Goal: Information Seeking & Learning: Learn about a topic

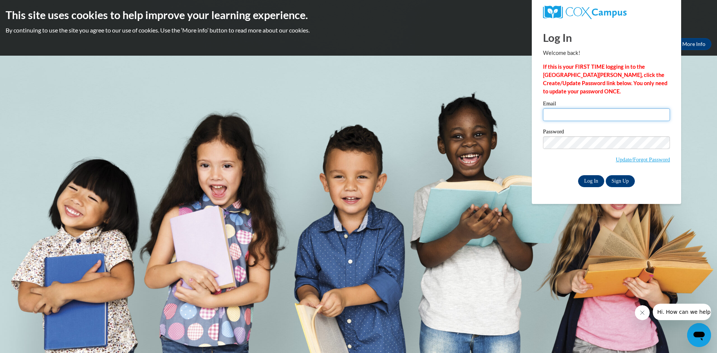
type input "awaniger@clintonville.k12.wi.us"
click at [589, 177] on input "Log In" at bounding box center [591, 181] width 26 height 12
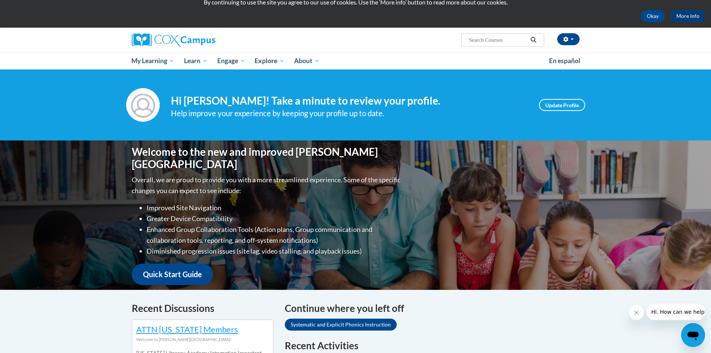
scroll to position [224, 0]
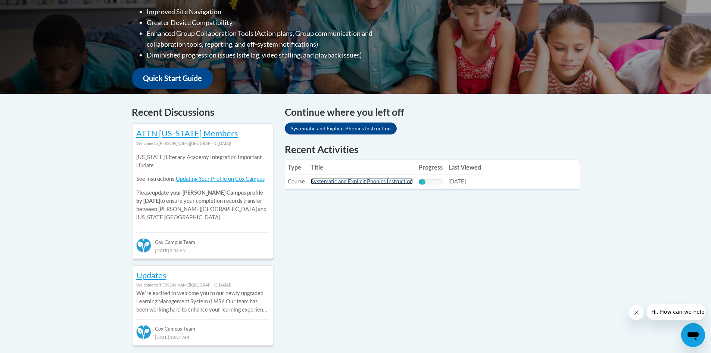
click at [357, 180] on link "Systematic and Explicit Phonics Instruction" at bounding box center [362, 181] width 102 height 6
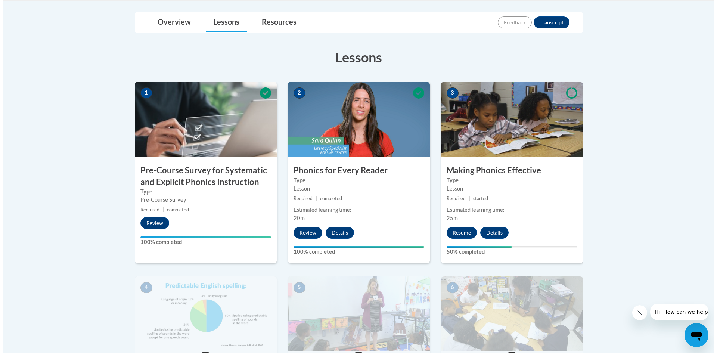
scroll to position [187, 0]
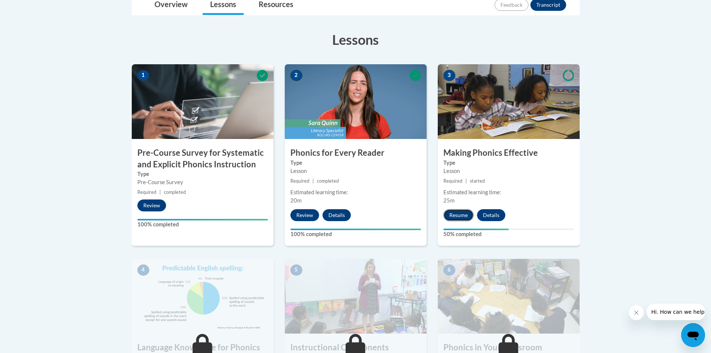
click at [456, 212] on button "Resume" at bounding box center [458, 215] width 30 height 12
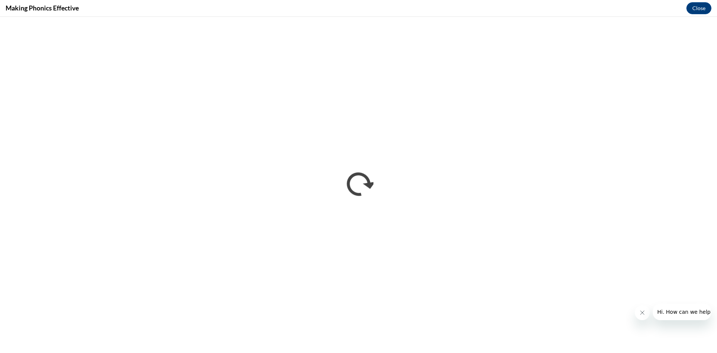
scroll to position [0, 0]
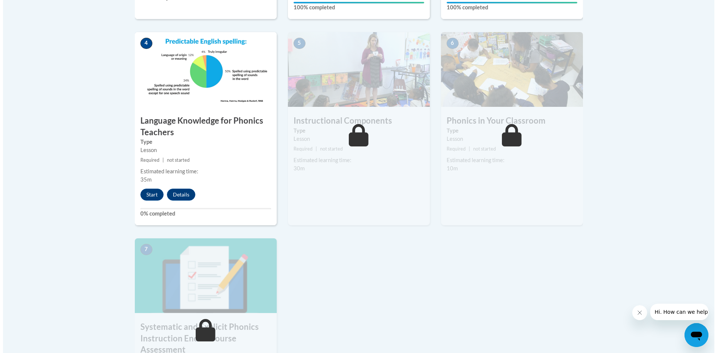
scroll to position [411, 0]
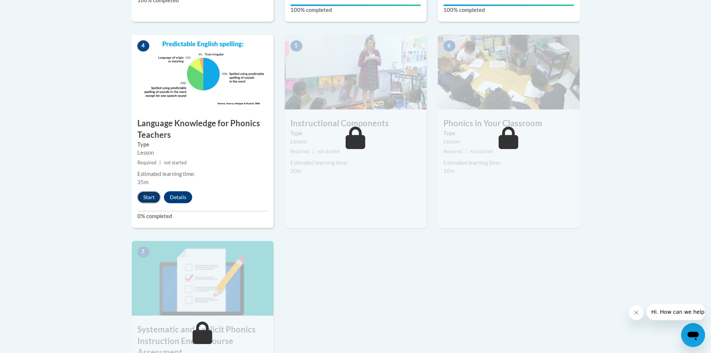
click at [148, 196] on button "Start" at bounding box center [148, 197] width 23 height 12
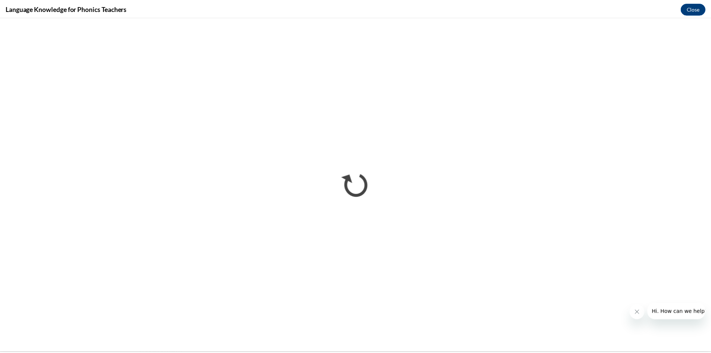
scroll to position [0, 0]
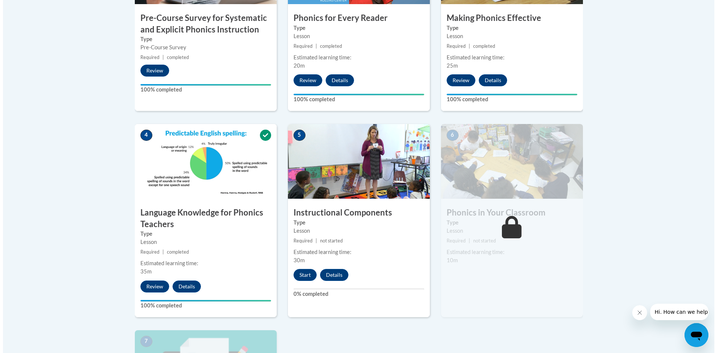
scroll to position [299, 0]
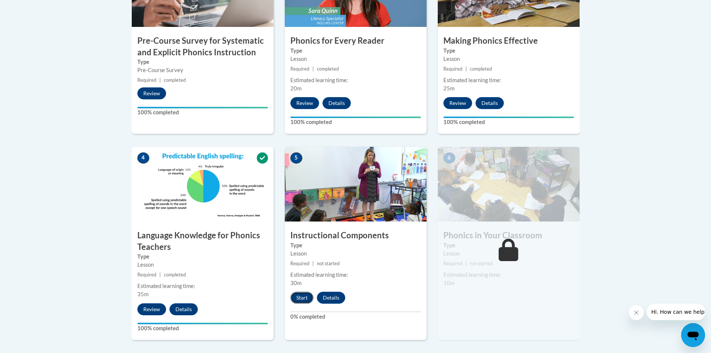
click at [303, 297] on button "Start" at bounding box center [301, 298] width 23 height 12
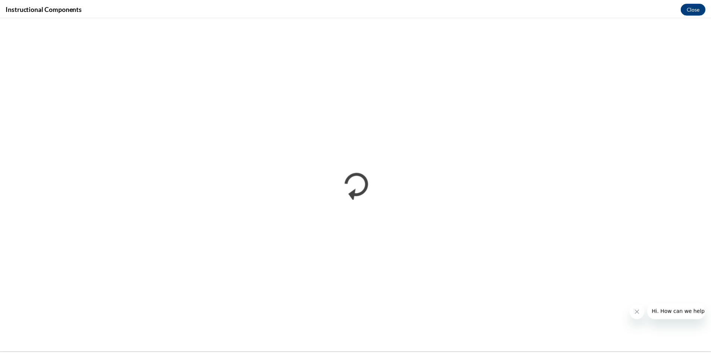
scroll to position [0, 0]
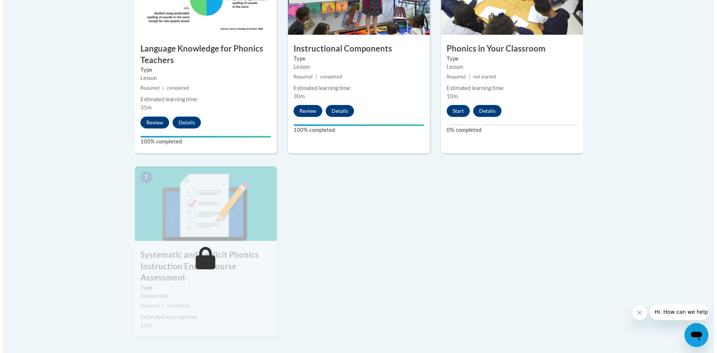
scroll to position [448, 0]
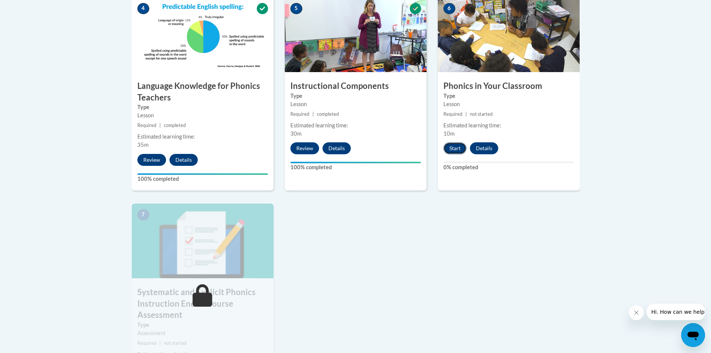
click at [456, 150] on button "Start" at bounding box center [454, 148] width 23 height 12
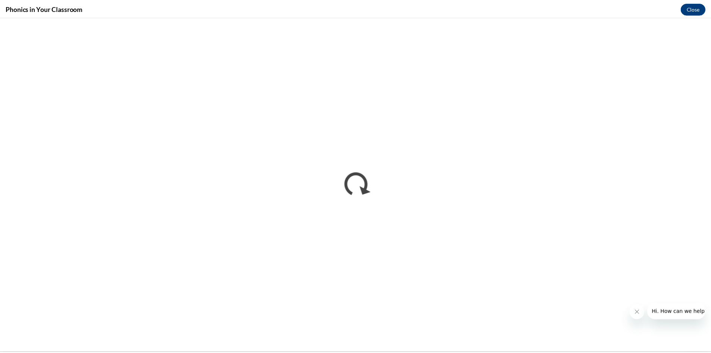
scroll to position [0, 0]
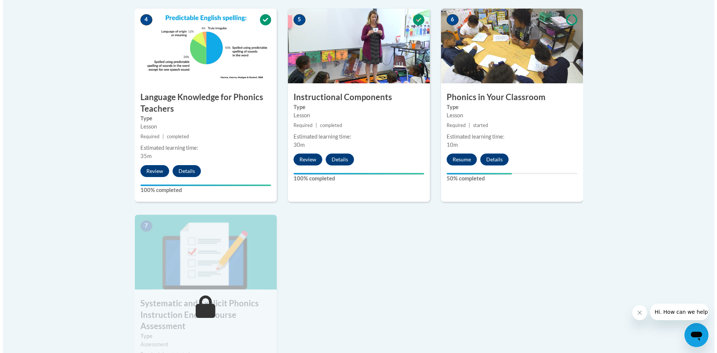
scroll to position [448, 0]
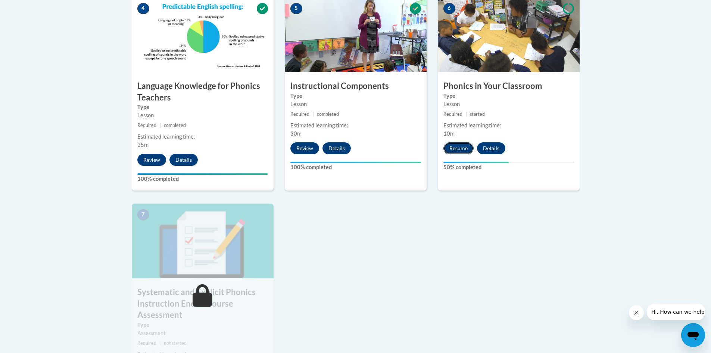
click at [458, 146] on button "Resume" at bounding box center [458, 148] width 30 height 12
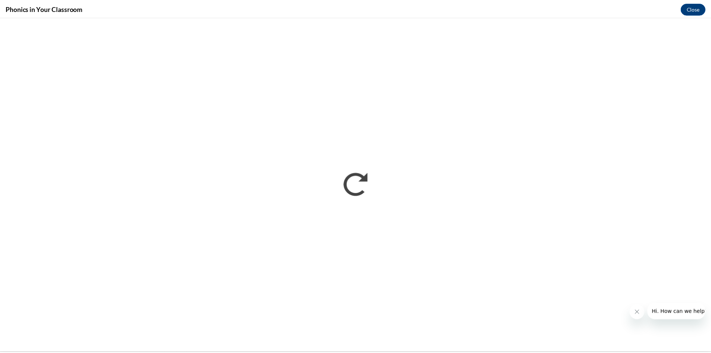
scroll to position [0, 0]
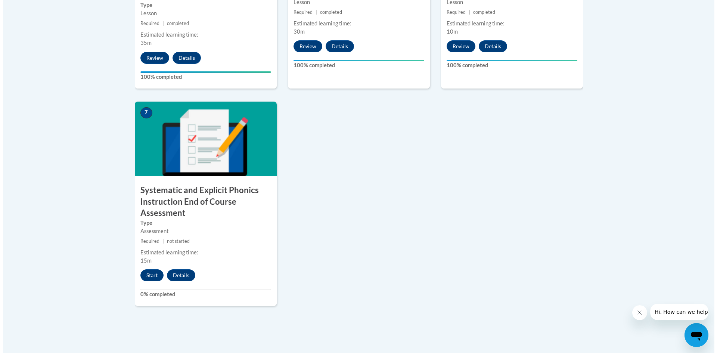
scroll to position [560, 0]
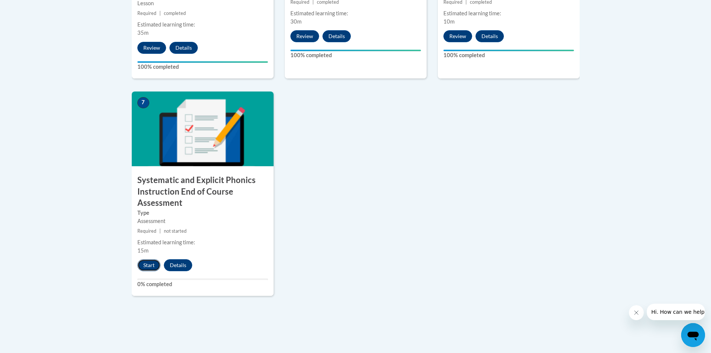
click at [147, 262] on button "Start" at bounding box center [148, 265] width 23 height 12
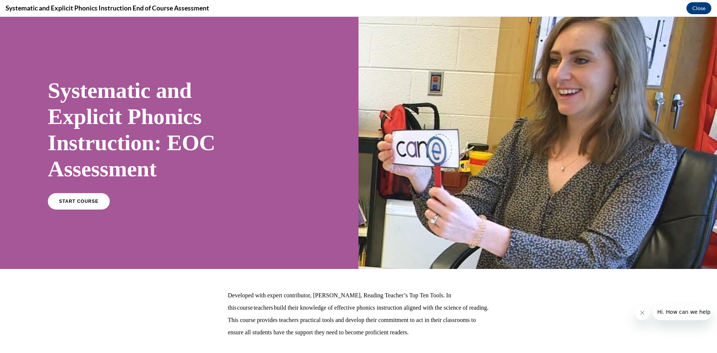
scroll to position [0, 0]
click at [87, 197] on link "START COURSE" at bounding box center [78, 201] width 65 height 17
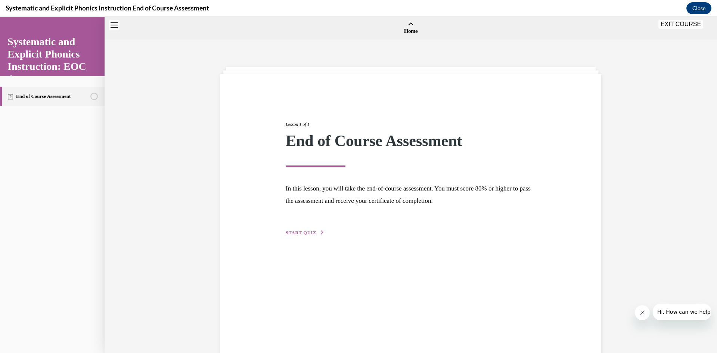
scroll to position [23, 0]
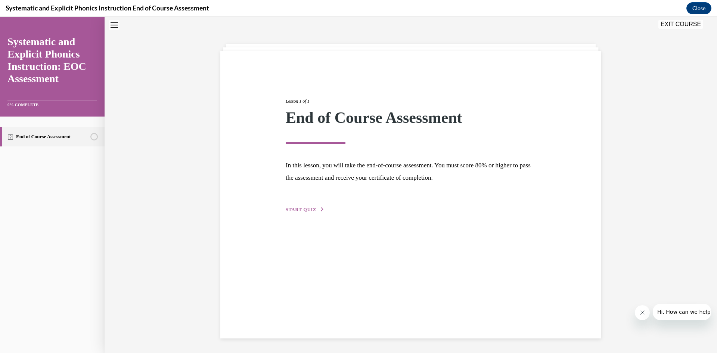
click at [305, 207] on span "START QUIZ" at bounding box center [301, 209] width 31 height 5
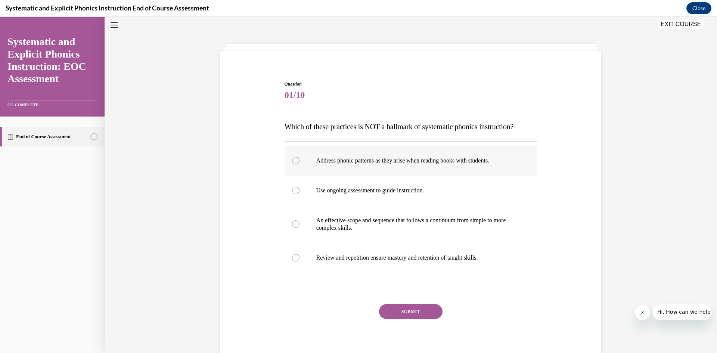
click at [292, 159] on div at bounding box center [295, 160] width 7 height 7
click at [395, 306] on button "SUBMIT" at bounding box center [410, 311] width 63 height 15
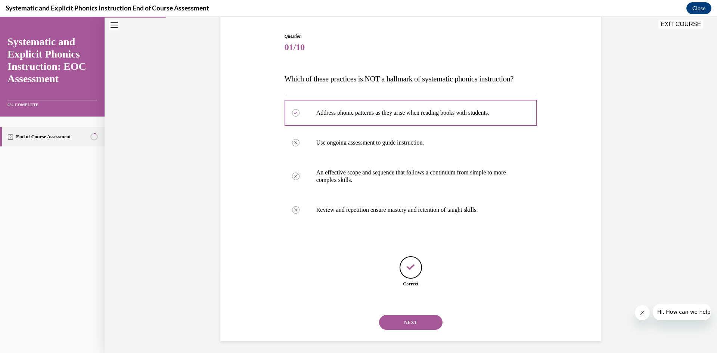
scroll to position [74, 0]
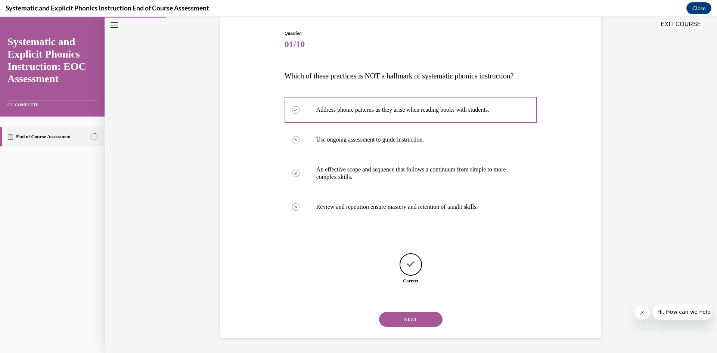
click at [406, 318] on button "NEXT" at bounding box center [410, 319] width 63 height 15
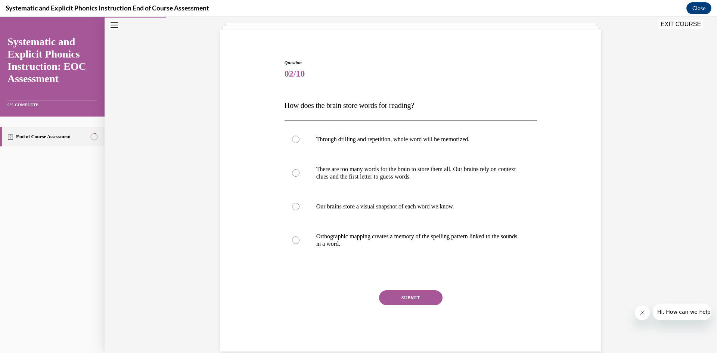
scroll to position [50, 0]
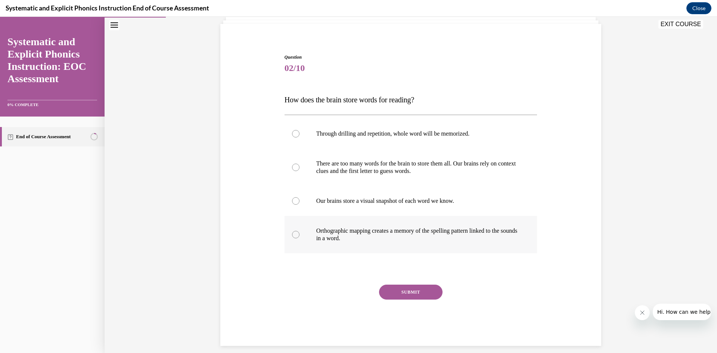
click at [292, 233] on div at bounding box center [295, 234] width 7 height 7
click at [410, 294] on button "SUBMIT" at bounding box center [410, 291] width 63 height 15
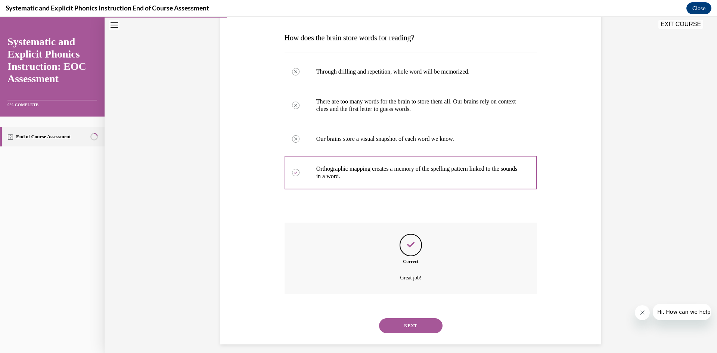
scroll to position [118, 0]
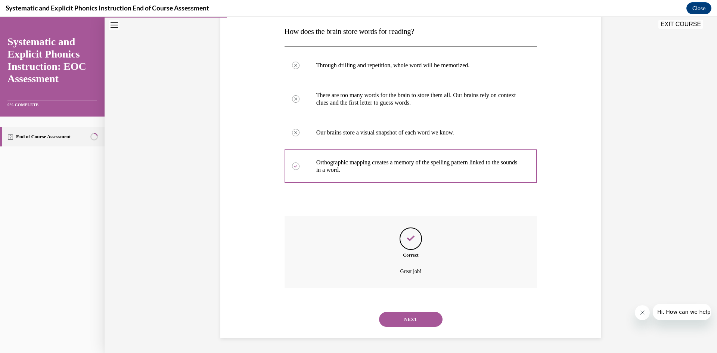
click at [413, 318] on button "NEXT" at bounding box center [410, 319] width 63 height 15
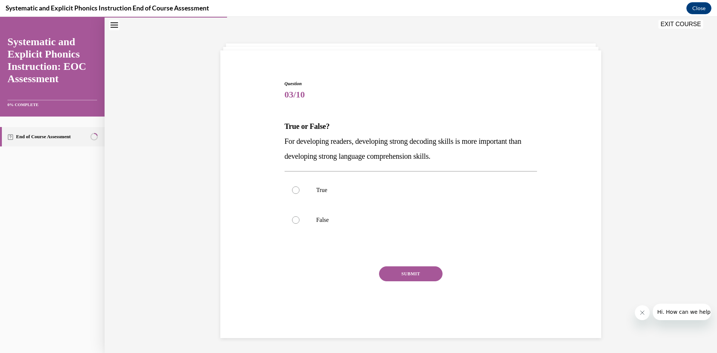
scroll to position [24, 0]
click at [292, 219] on div at bounding box center [295, 219] width 7 height 7
click at [411, 269] on button "SUBMIT" at bounding box center [410, 273] width 63 height 15
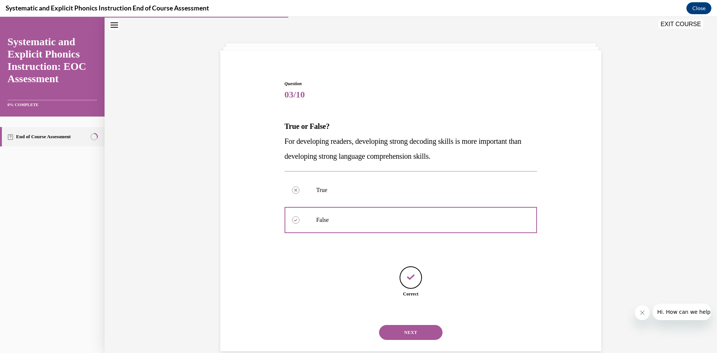
scroll to position [37, 0]
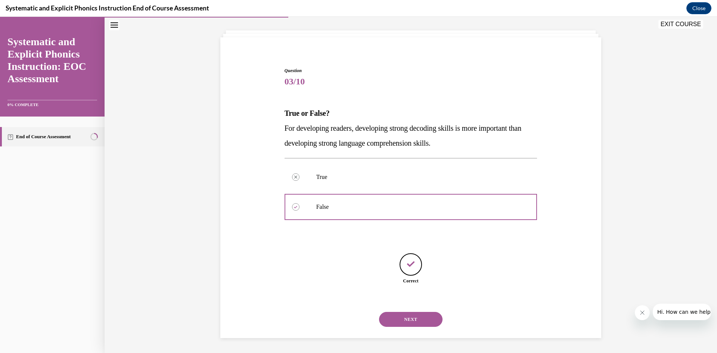
click at [409, 316] on button "NEXT" at bounding box center [410, 319] width 63 height 15
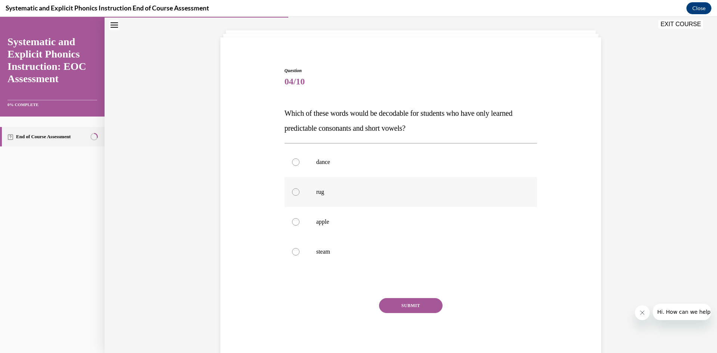
click at [299, 190] on div at bounding box center [410, 192] width 253 height 30
click at [402, 304] on button "SUBMIT" at bounding box center [410, 305] width 63 height 15
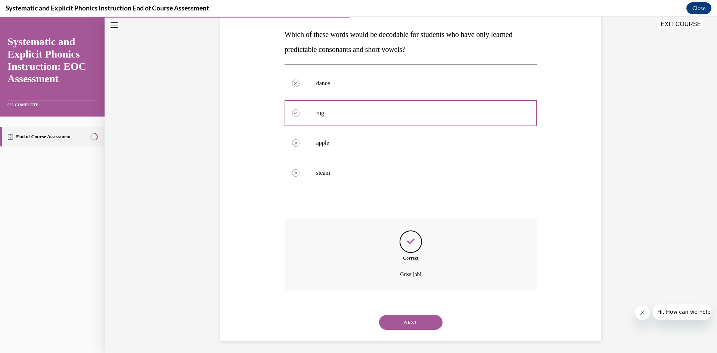
scroll to position [118, 0]
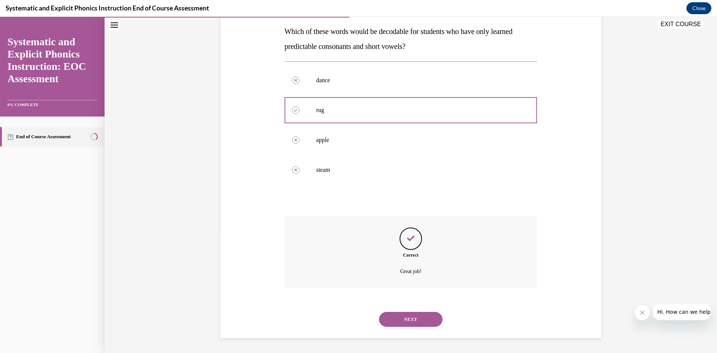
click at [399, 317] on button "NEXT" at bounding box center [410, 319] width 63 height 15
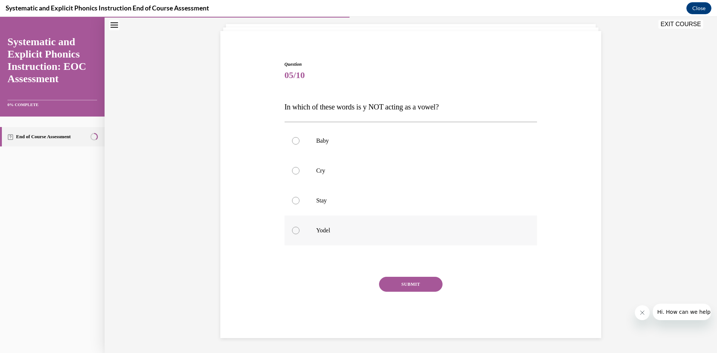
click at [288, 229] on div at bounding box center [410, 230] width 253 height 30
click at [408, 283] on button "SUBMIT" at bounding box center [410, 284] width 63 height 15
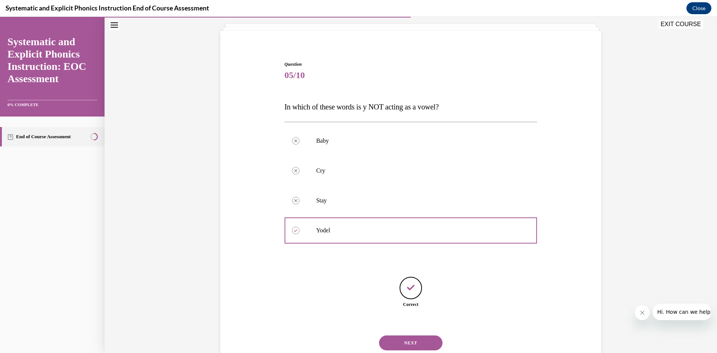
scroll to position [66, 0]
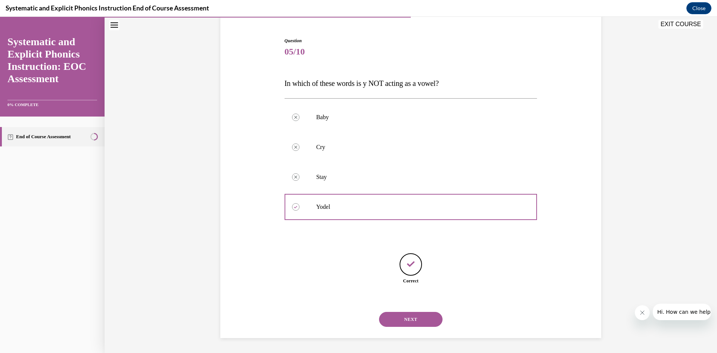
click at [410, 315] on button "NEXT" at bounding box center [410, 319] width 63 height 15
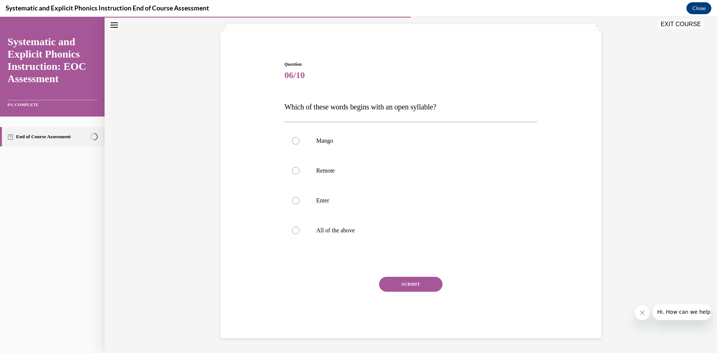
scroll to position [43, 0]
click at [292, 168] on div at bounding box center [295, 170] width 7 height 7
click at [410, 280] on button "SUBMIT" at bounding box center [410, 284] width 63 height 15
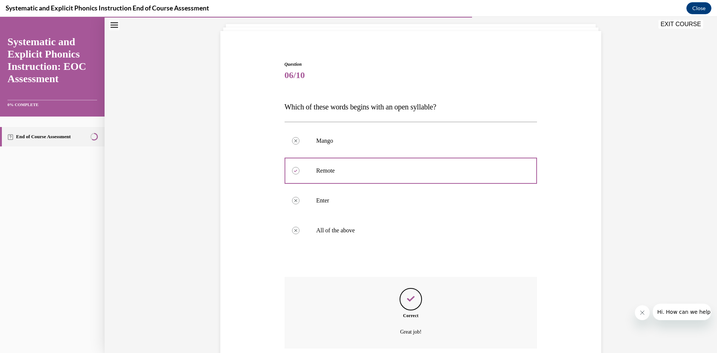
scroll to position [103, 0]
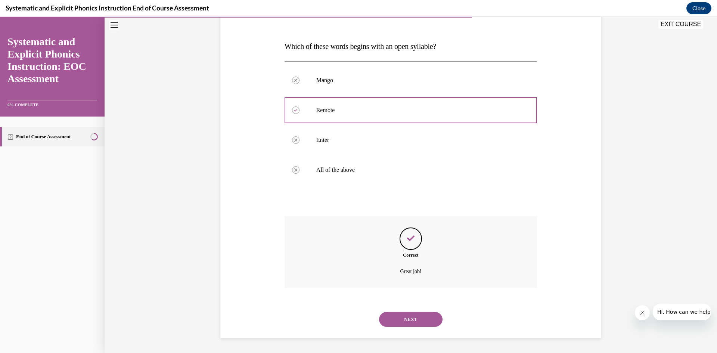
click at [404, 320] on button "NEXT" at bounding box center [410, 319] width 63 height 15
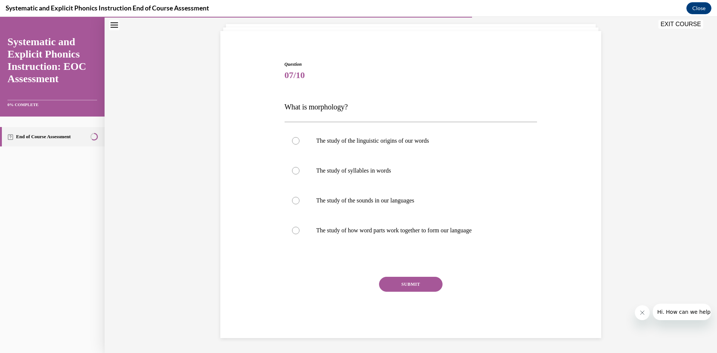
scroll to position [43, 0]
click at [292, 228] on div at bounding box center [295, 230] width 7 height 7
click at [400, 285] on button "SUBMIT" at bounding box center [410, 284] width 63 height 15
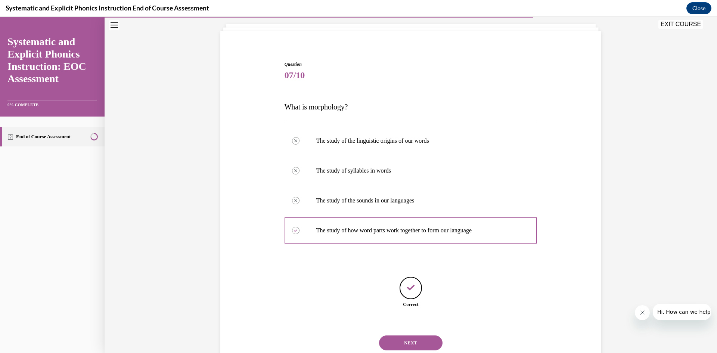
scroll to position [66, 0]
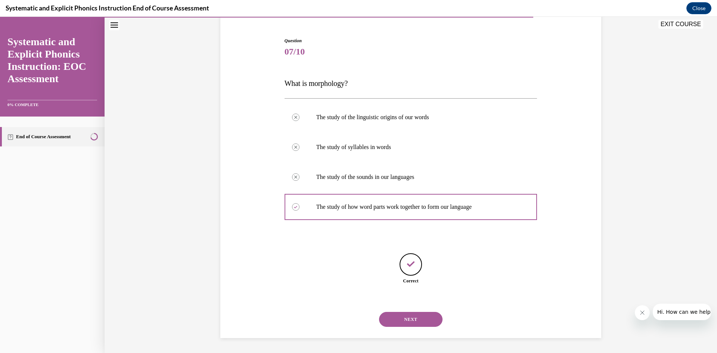
click at [407, 319] on button "NEXT" at bounding box center [410, 319] width 63 height 15
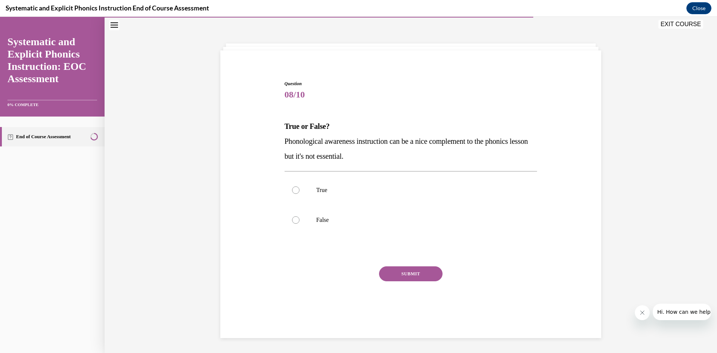
scroll to position [24, 0]
click at [292, 219] on div at bounding box center [295, 219] width 7 height 7
click at [409, 272] on button "SUBMIT" at bounding box center [410, 273] width 63 height 15
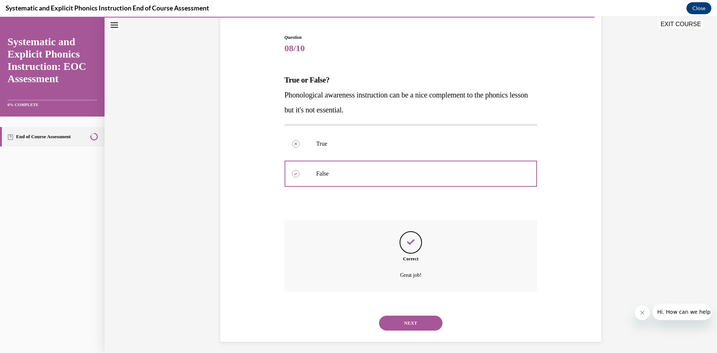
scroll to position [74, 0]
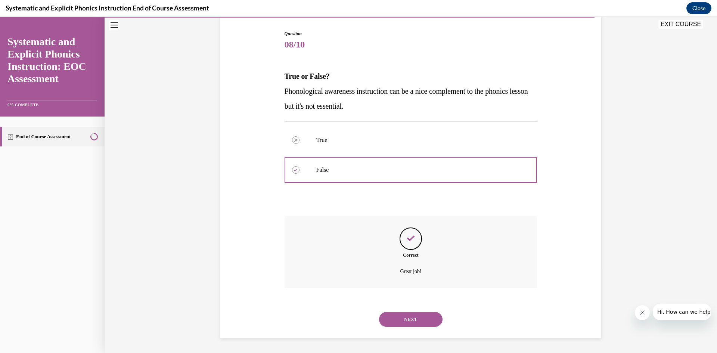
click at [405, 319] on button "NEXT" at bounding box center [410, 319] width 63 height 15
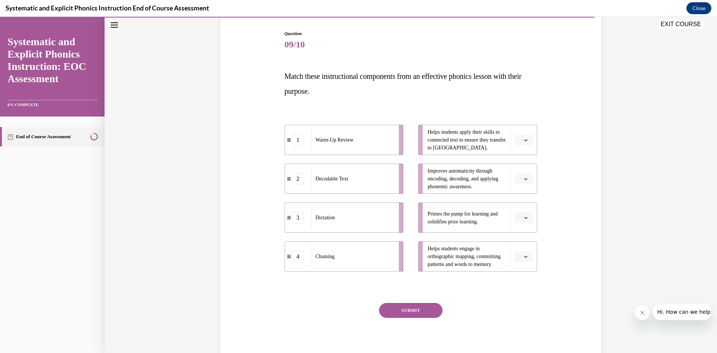
scroll to position [39, 0]
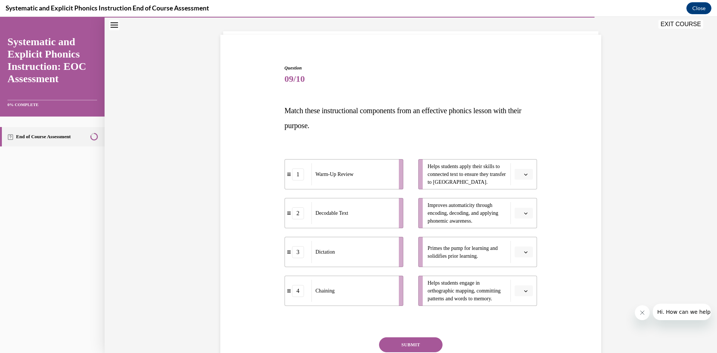
click at [524, 173] on icon "button" at bounding box center [526, 174] width 4 height 4
click at [525, 253] on div "4" at bounding box center [520, 250] width 19 height 15
click at [522, 209] on button "button" at bounding box center [523, 213] width 18 height 11
click at [521, 255] on div "2" at bounding box center [520, 259] width 19 height 15
click at [523, 252] on span "button" at bounding box center [525, 251] width 5 height 5
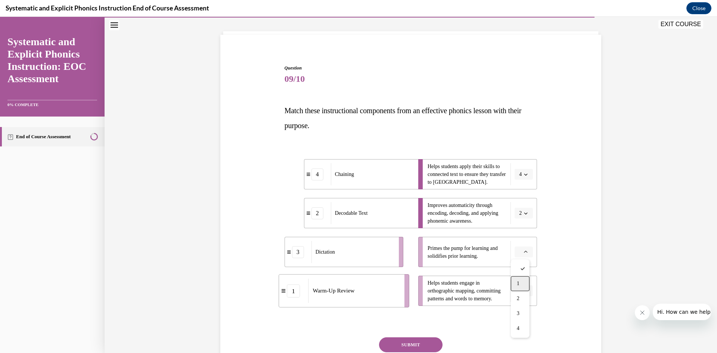
click at [519, 283] on span "1" at bounding box center [518, 283] width 3 height 6
click at [524, 286] on button "button" at bounding box center [523, 290] width 18 height 11
click at [524, 256] on div "3" at bounding box center [520, 259] width 19 height 15
click at [411, 345] on button "SUBMIT" at bounding box center [410, 344] width 63 height 15
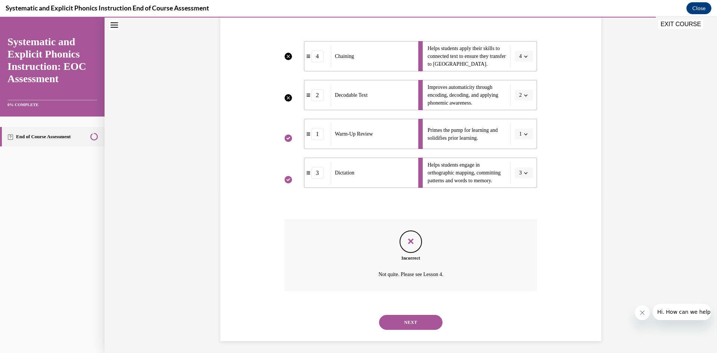
scroll to position [160, 0]
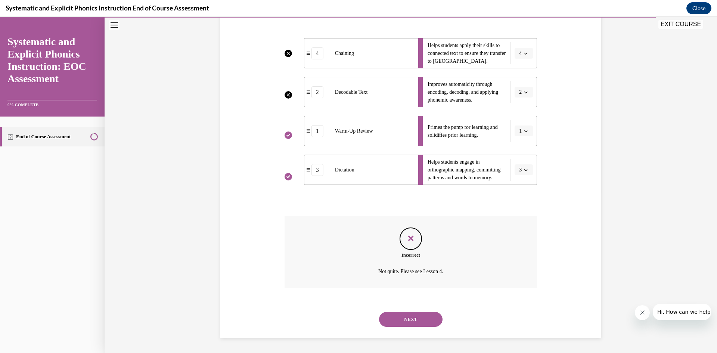
click at [412, 317] on button "NEXT" at bounding box center [410, 319] width 63 height 15
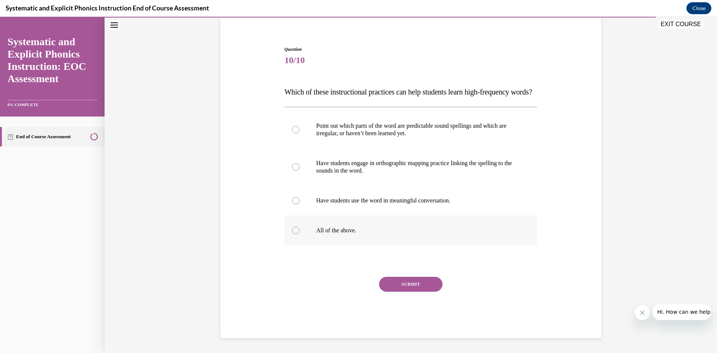
click at [294, 228] on div at bounding box center [295, 230] width 7 height 7
click at [397, 283] on button "SUBMIT" at bounding box center [410, 284] width 63 height 15
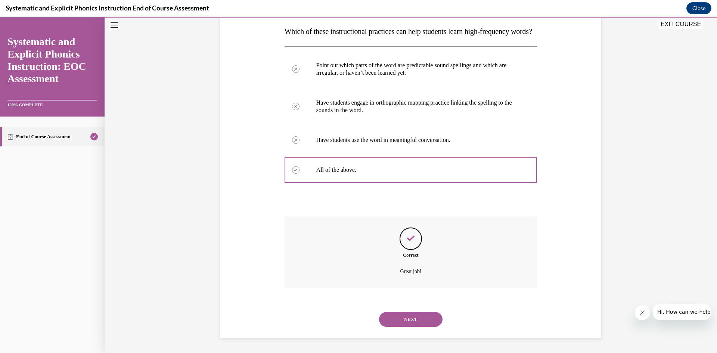
scroll to position [133, 0]
click at [414, 320] on button "NEXT" at bounding box center [410, 319] width 63 height 15
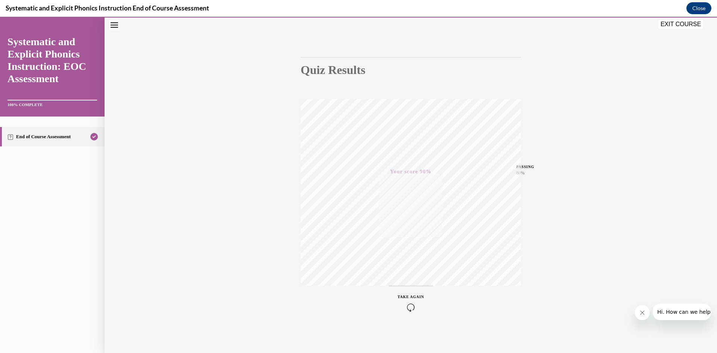
click at [673, 22] on button "EXIT COURSE" at bounding box center [680, 24] width 45 height 9
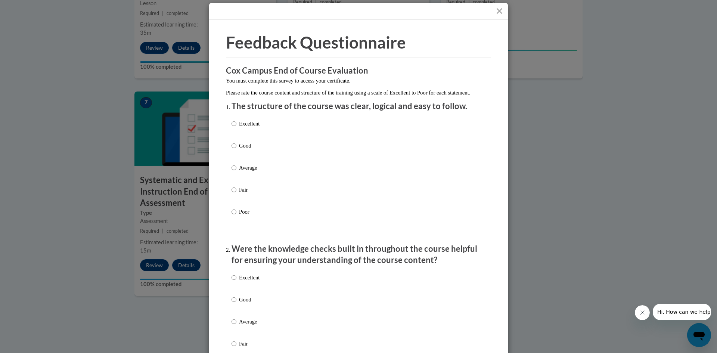
scroll to position [0, 0]
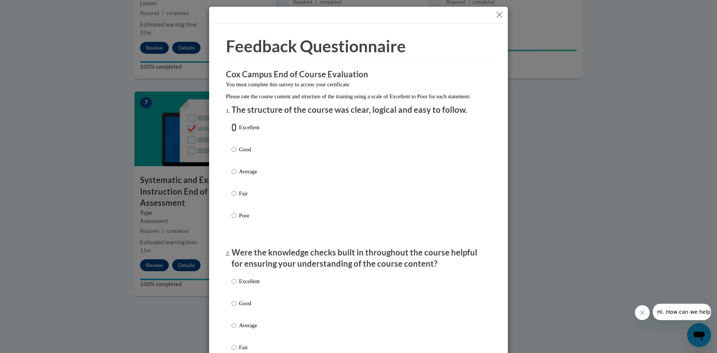
click at [231, 131] on input "Excellent" at bounding box center [233, 127] width 5 height 8
radio input "true"
click at [231, 307] on input "Good" at bounding box center [233, 303] width 5 height 8
radio input "true"
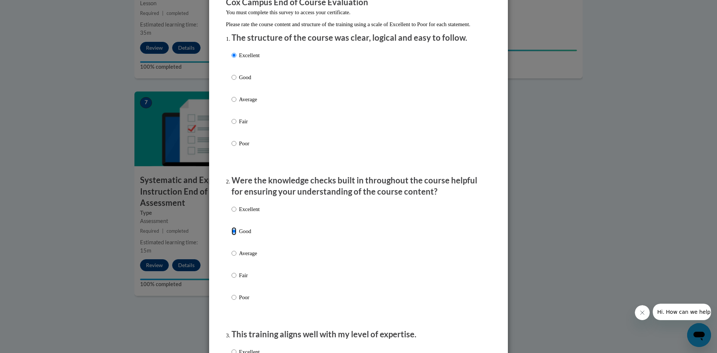
scroll to position [187, 0]
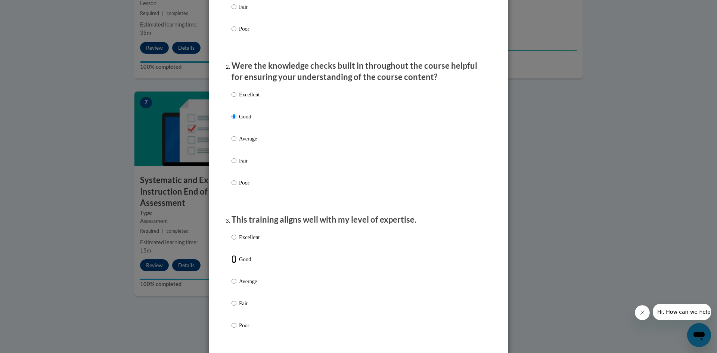
click at [231, 263] on input "Good" at bounding box center [233, 259] width 5 height 8
radio input "true"
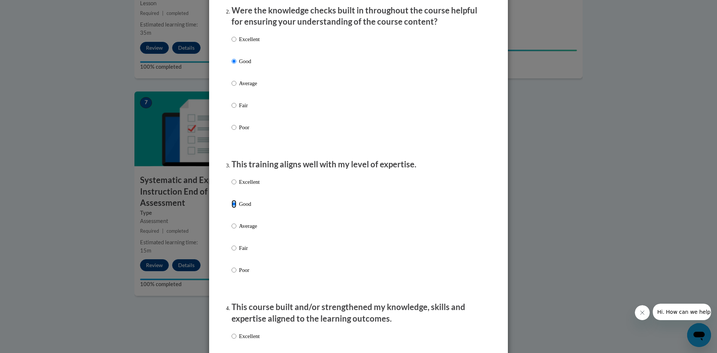
scroll to position [373, 0]
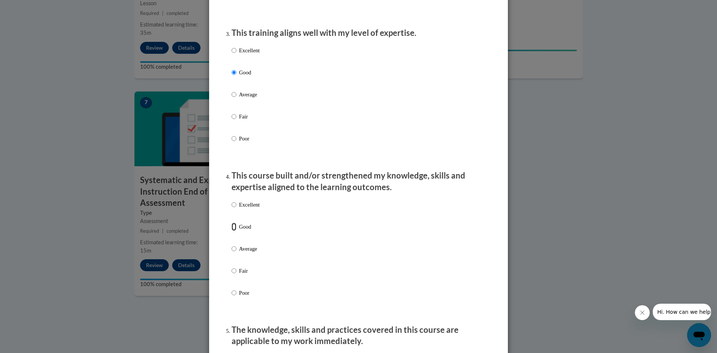
click at [231, 231] on input "Good" at bounding box center [233, 226] width 5 height 8
radio input "true"
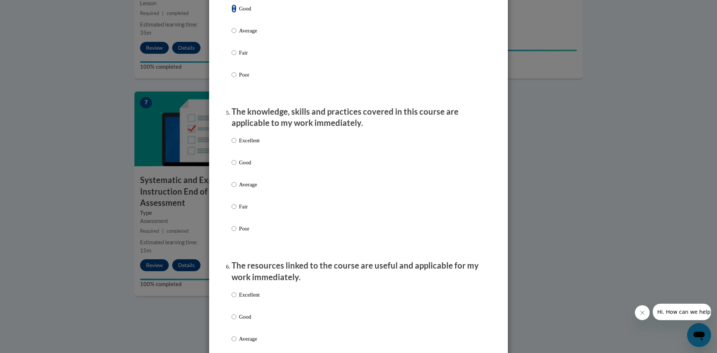
scroll to position [597, 0]
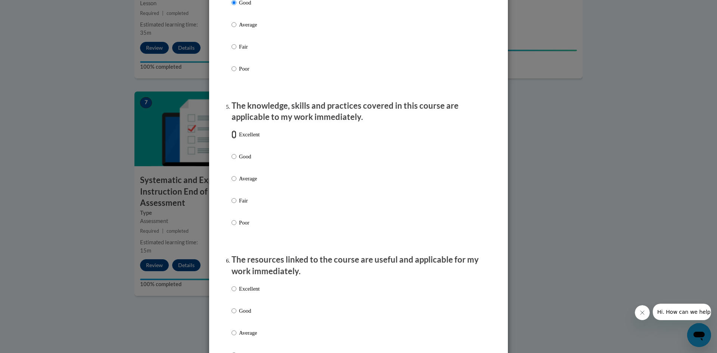
click at [231, 138] on input "Excellent" at bounding box center [233, 134] width 5 height 8
radio input "true"
click at [231, 315] on input "Good" at bounding box center [233, 310] width 5 height 8
radio input "true"
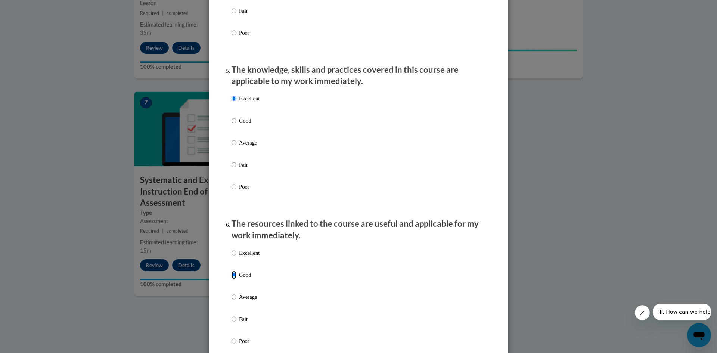
scroll to position [784, 0]
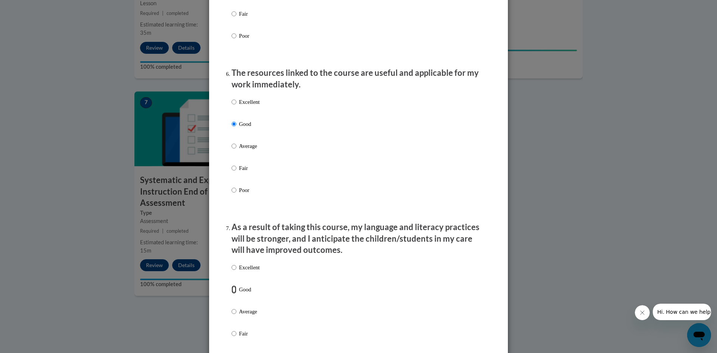
click at [233, 293] on input "Good" at bounding box center [233, 289] width 5 height 8
radio input "true"
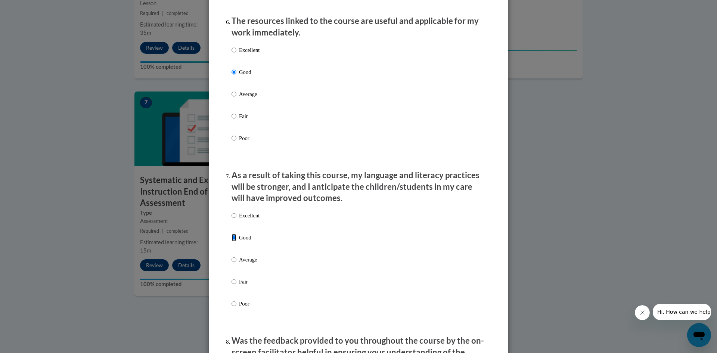
scroll to position [1008, 0]
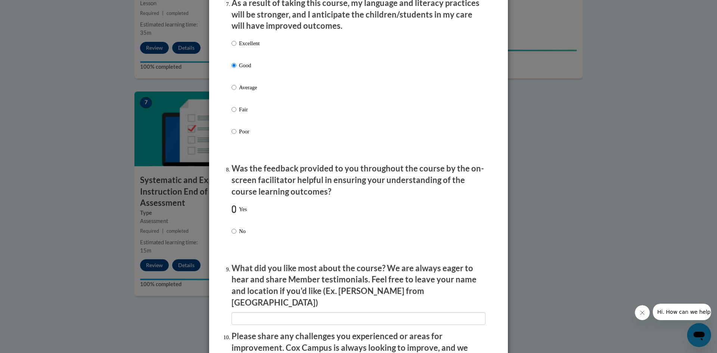
click at [231, 213] on input "Yes" at bounding box center [233, 209] width 5 height 8
radio input "true"
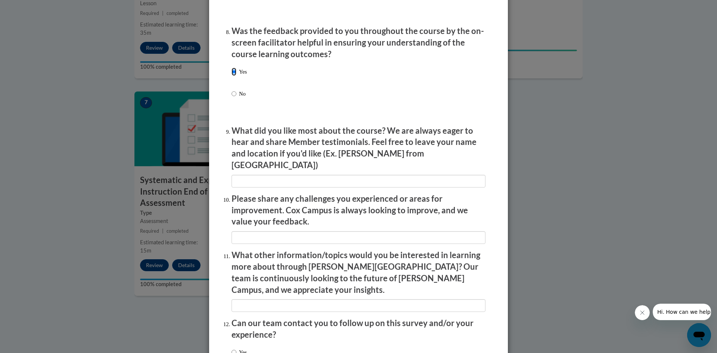
scroll to position [1194, 0]
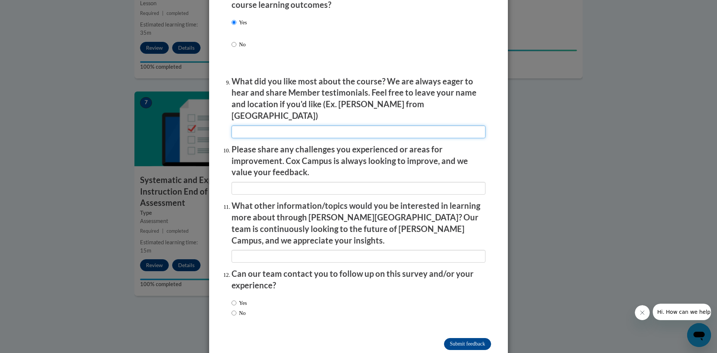
click at [238, 125] on input "textbox" at bounding box center [358, 131] width 254 height 13
type input ""Real" classroom teaching examples."
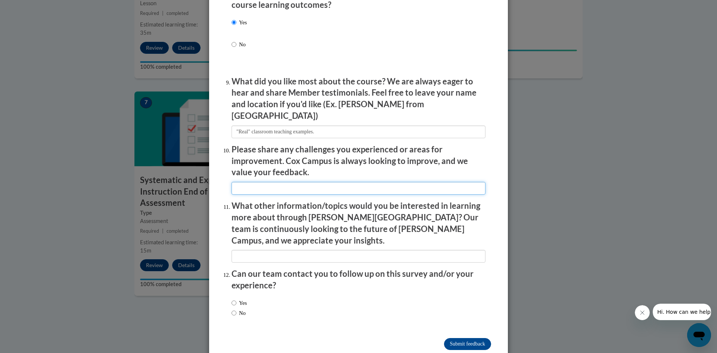
click at [255, 182] on input "textbox" at bounding box center [358, 188] width 254 height 13
type input "Difficulty manipulating the 1,2,3,4,5,... check your thinking"
click at [231, 309] on input "No" at bounding box center [233, 313] width 5 height 8
radio input "true"
click at [463, 338] on input "Submit feedback" at bounding box center [467, 344] width 47 height 12
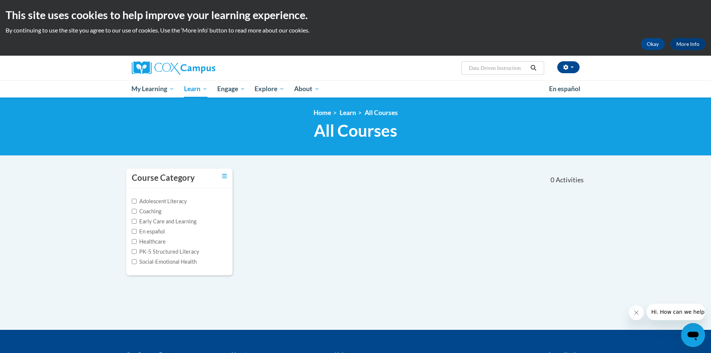
click at [527, 67] on input "Data Driven Instruction" at bounding box center [498, 67] width 60 height 9
type input "Data"
click at [533, 66] on icon "Search" at bounding box center [533, 68] width 7 height 6
type input "Data"
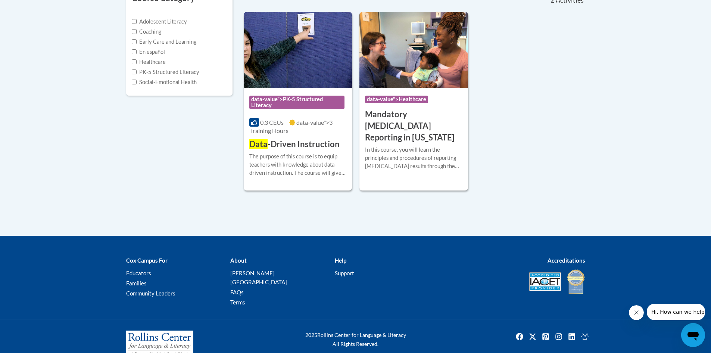
scroll to position [185, 0]
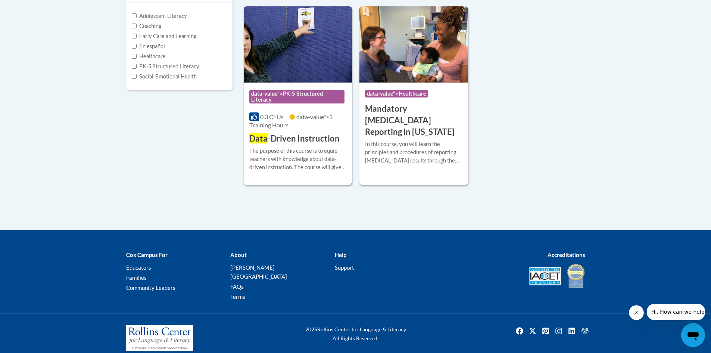
click at [287, 136] on h3 "Data -Driven Instruction" at bounding box center [294, 139] width 90 height 12
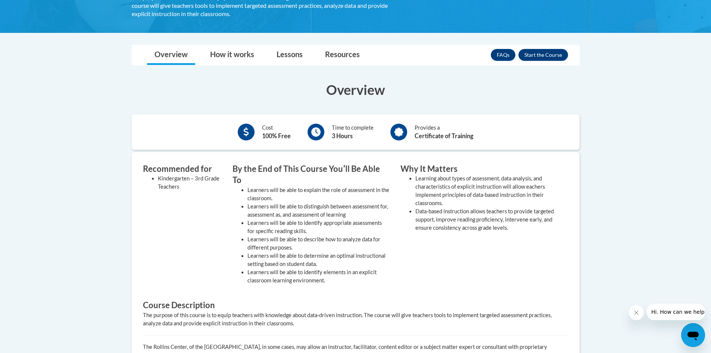
scroll to position [149, 0]
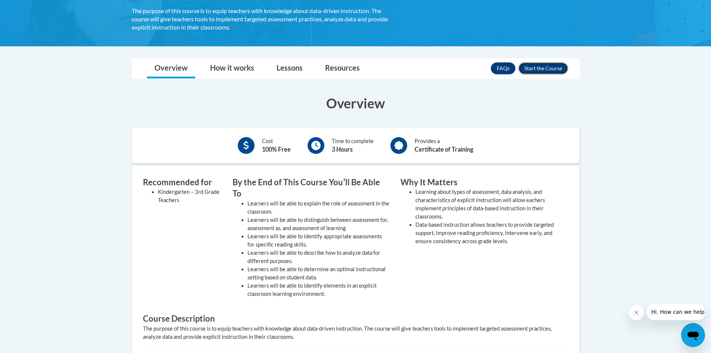
click at [539, 68] on button "Enroll" at bounding box center [543, 68] width 50 height 12
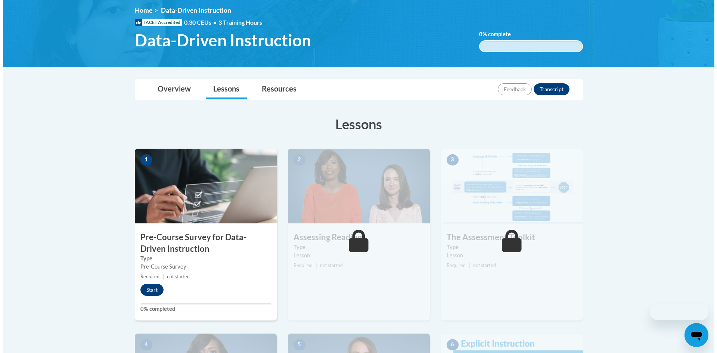
scroll to position [112, 0]
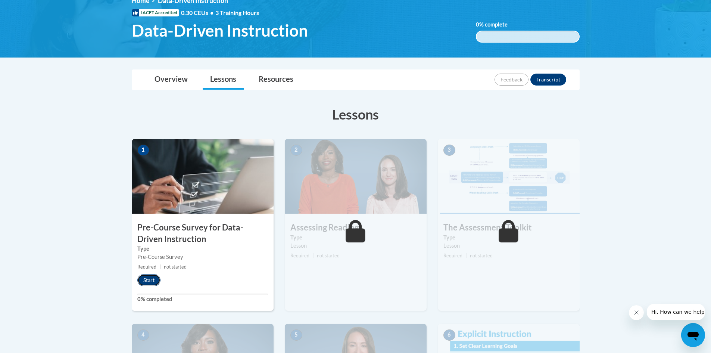
click at [144, 279] on button "Start" at bounding box center [148, 280] width 23 height 12
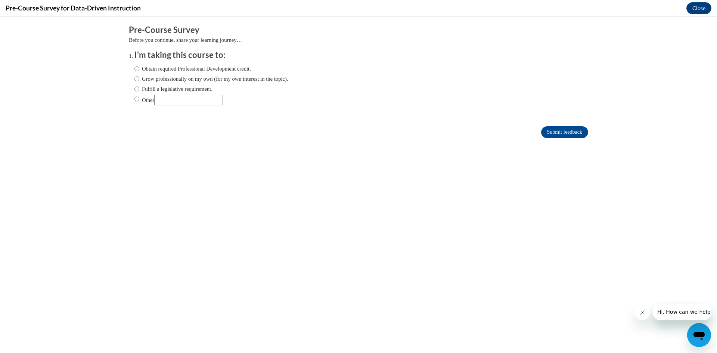
scroll to position [0, 0]
click at [134, 90] on input "Fulfill a legislative requirement." at bounding box center [136, 89] width 5 height 8
radio input "true"
click at [565, 129] on input "Submit feedback" at bounding box center [564, 132] width 47 height 12
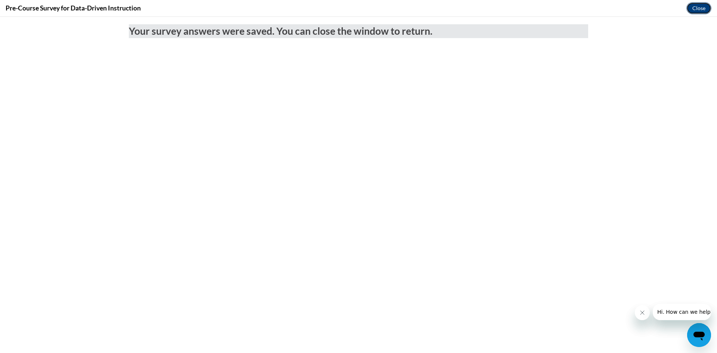
click at [699, 7] on button "Close" at bounding box center [698, 8] width 25 height 12
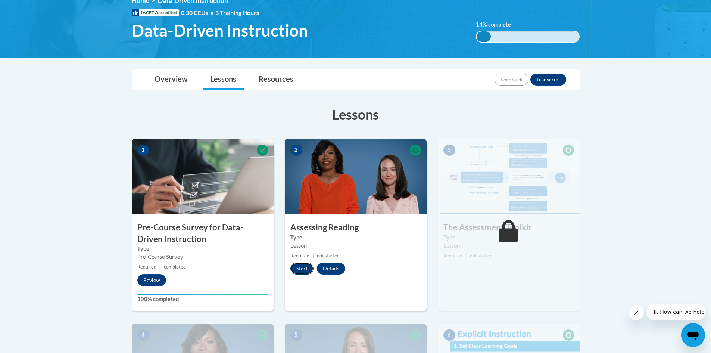
click at [297, 269] on button "Start" at bounding box center [301, 268] width 23 height 12
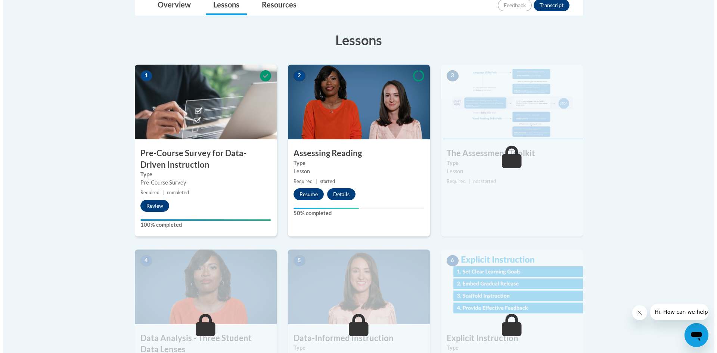
scroll to position [187, 0]
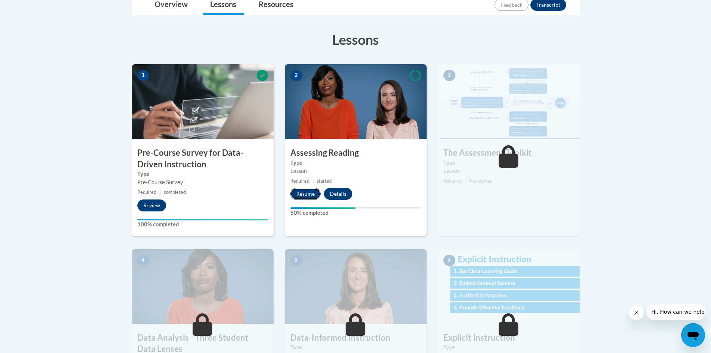
click at [306, 193] on button "Resume" at bounding box center [305, 194] width 30 height 12
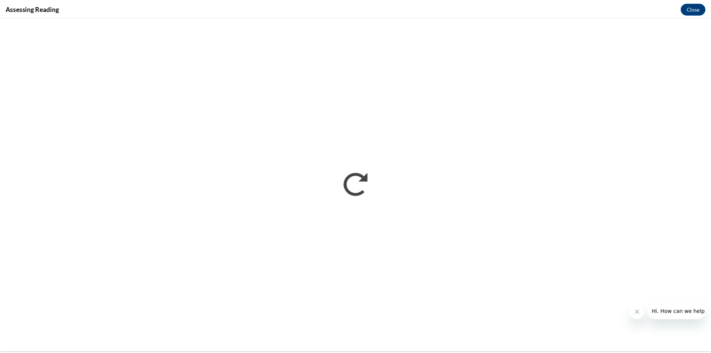
scroll to position [0, 0]
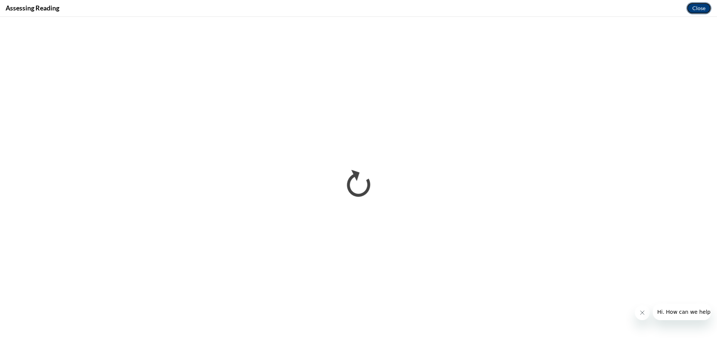
click at [696, 9] on button "Close" at bounding box center [698, 8] width 25 height 12
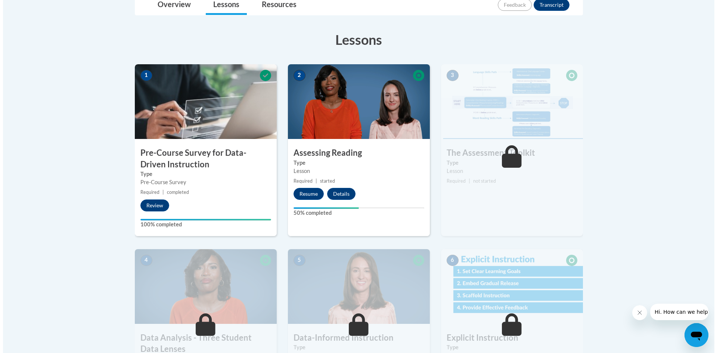
scroll to position [224, 0]
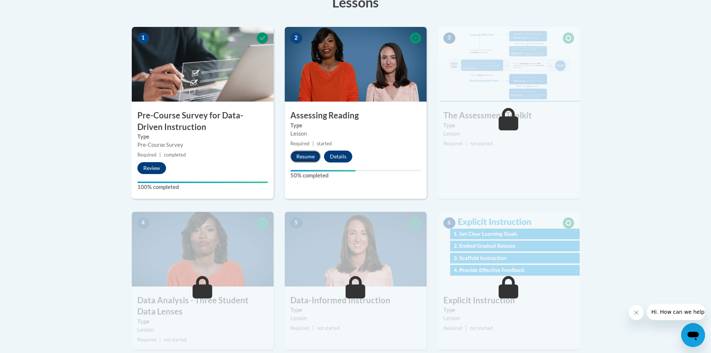
click at [306, 156] on button "Resume" at bounding box center [305, 156] width 30 height 12
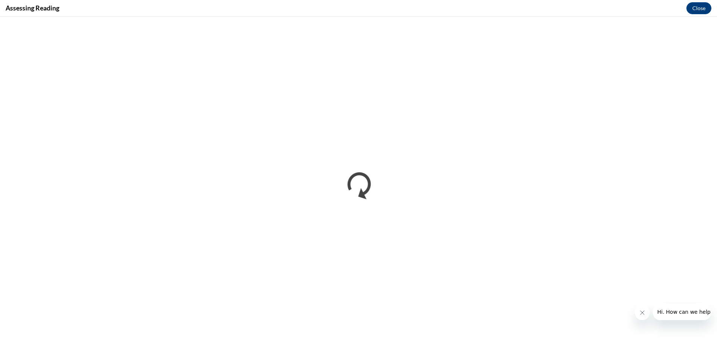
scroll to position [0, 0]
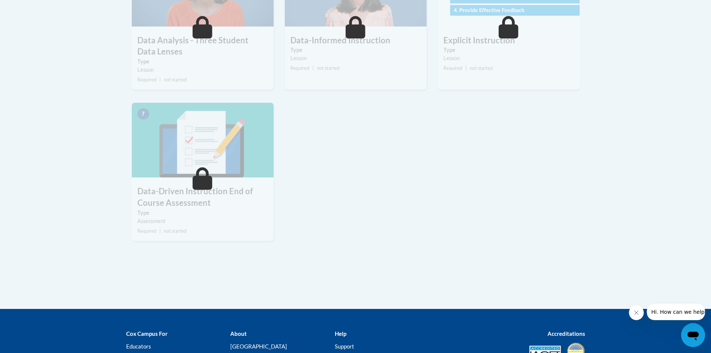
scroll to position [485, 0]
